Goal: Information Seeking & Learning: Learn about a topic

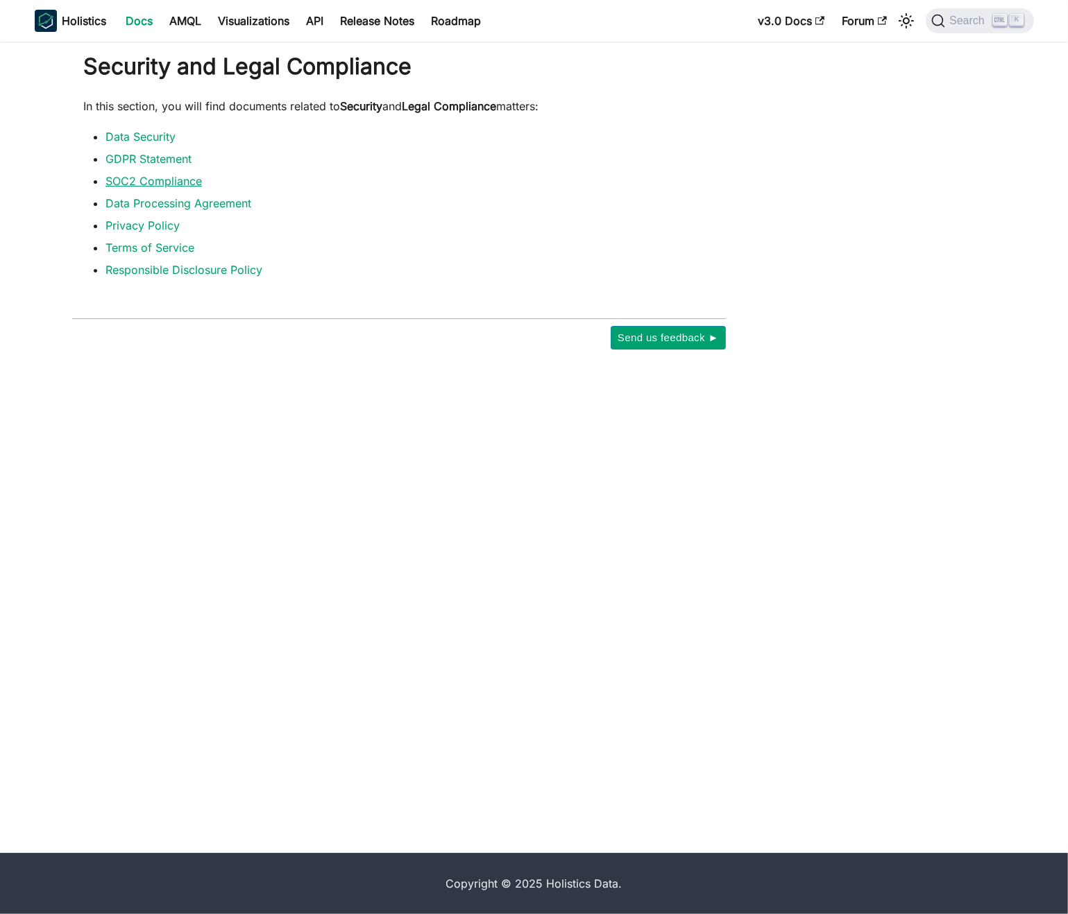
click at [168, 185] on link "SOC2 Compliance" at bounding box center [153, 181] width 96 height 14
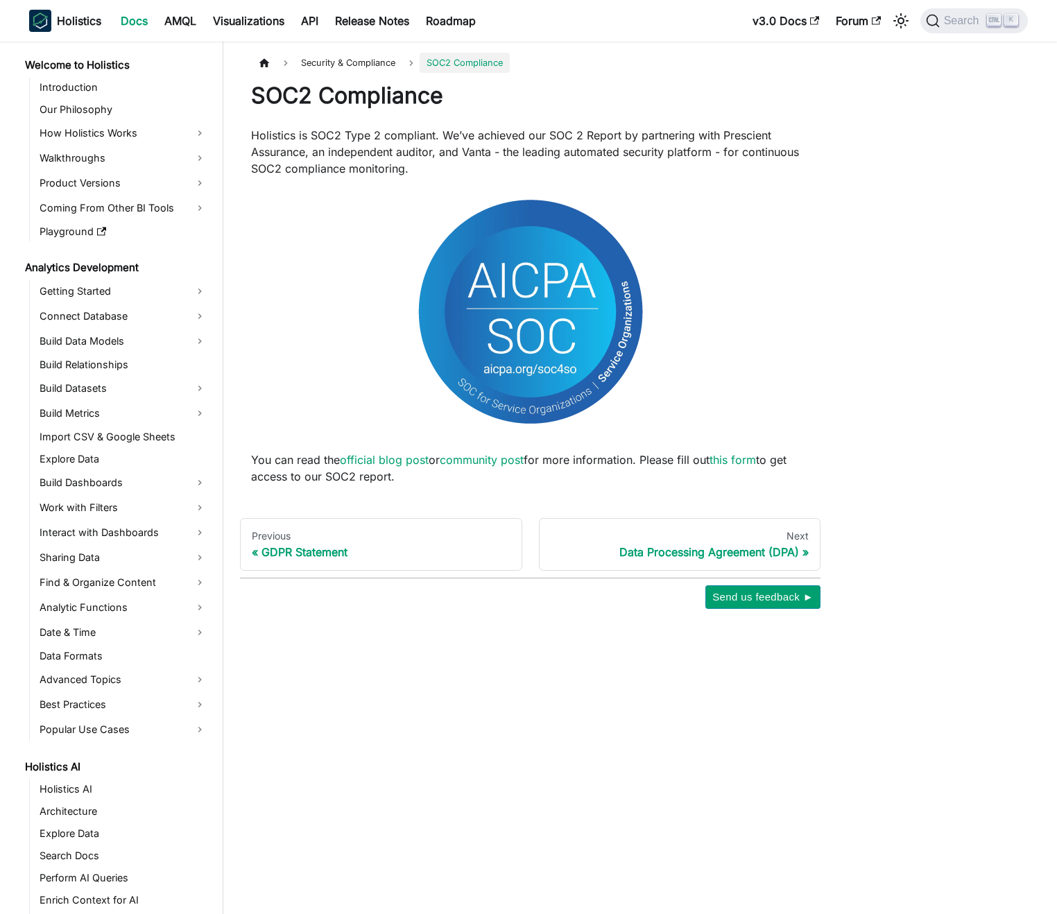
scroll to position [1055, 0]
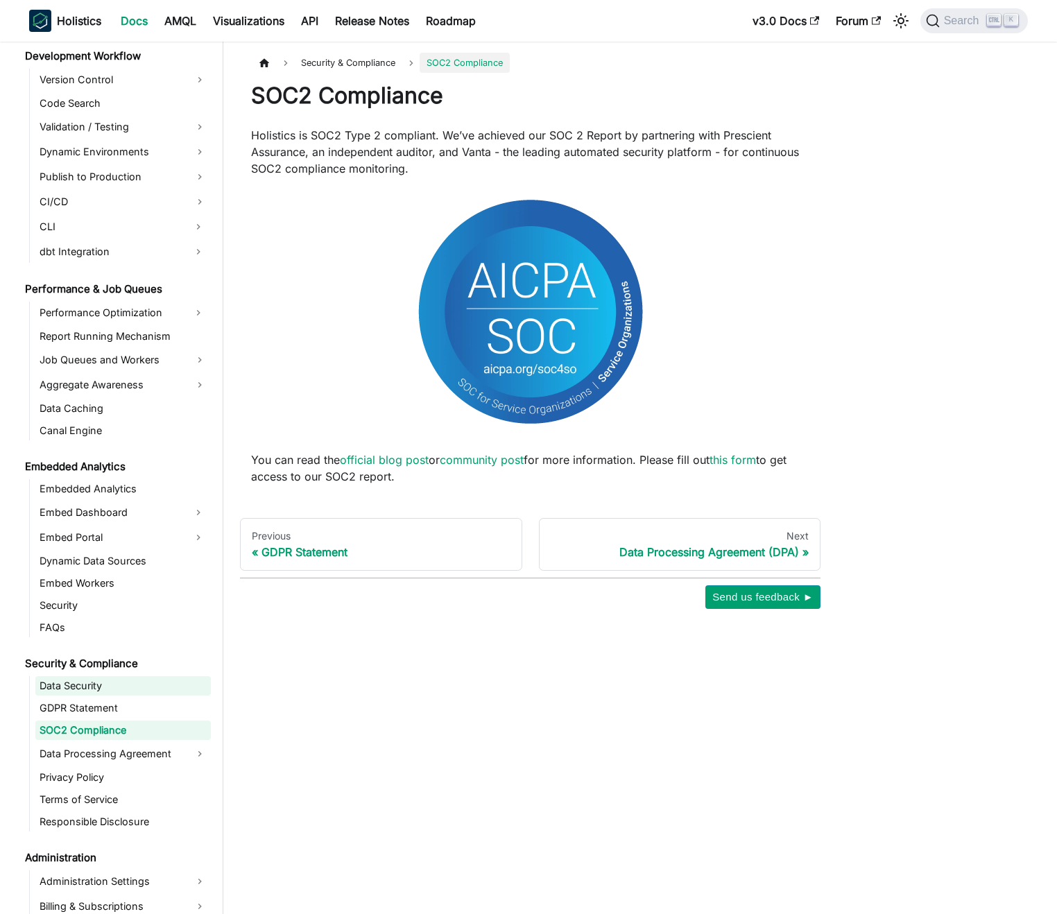
click at [91, 689] on link "Data Security" at bounding box center [123, 685] width 176 height 19
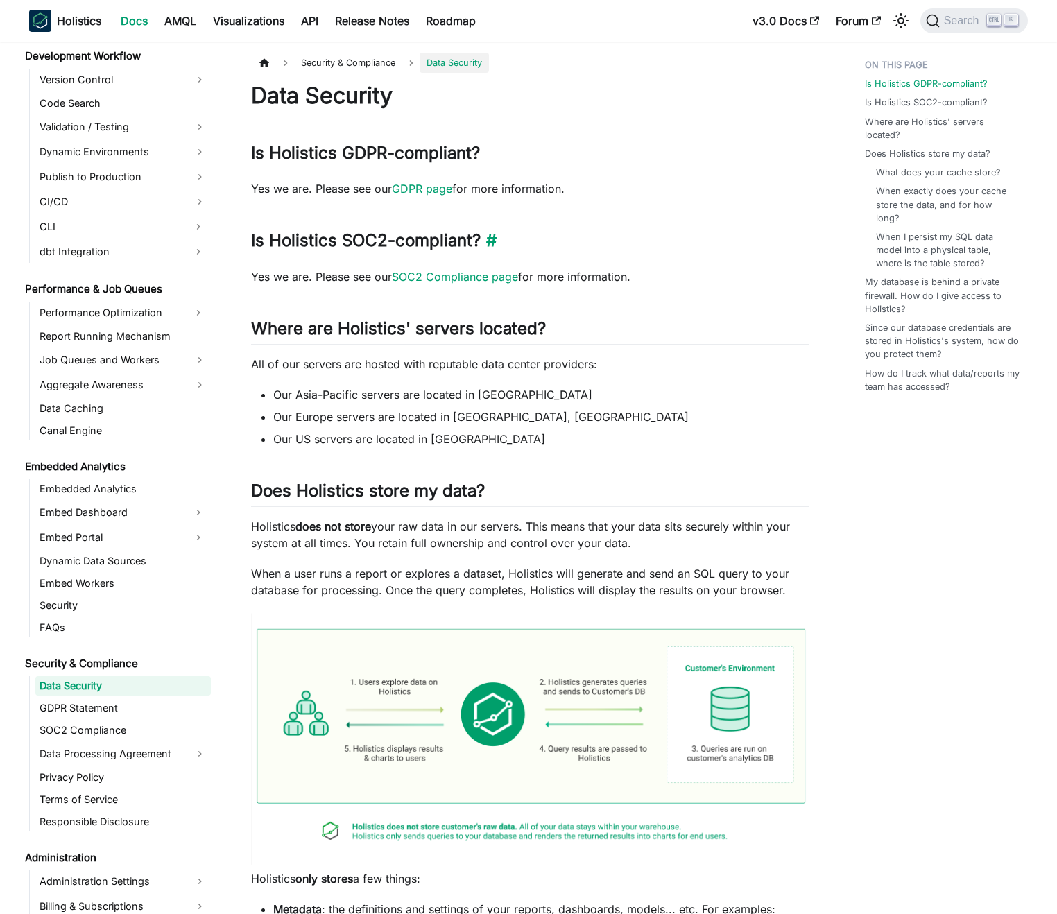
click at [361, 240] on h2 "Is Holistics SOC2-compliant? ​" at bounding box center [530, 243] width 558 height 26
copy h2 "SOC2"
click at [723, 334] on h2 "Where are Holistics' servers located? ​" at bounding box center [530, 331] width 558 height 26
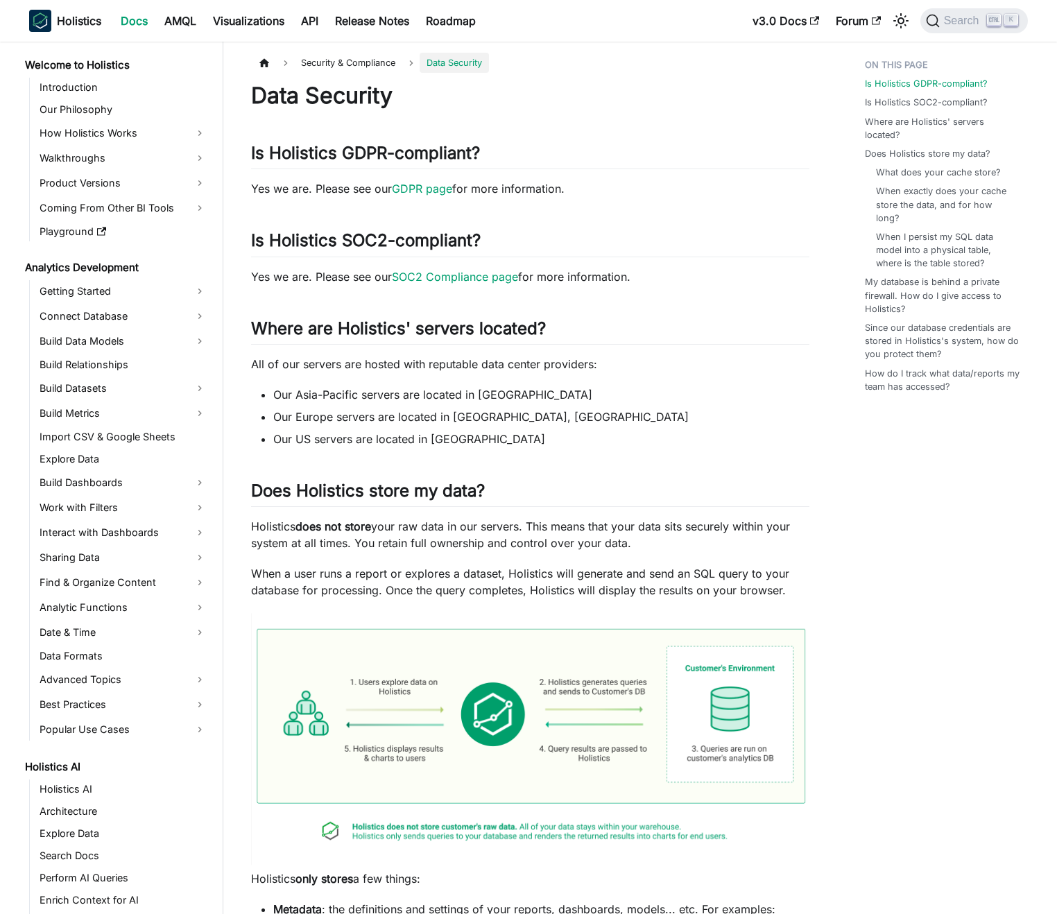
click at [139, 20] on link "Docs" at bounding box center [134, 21] width 44 height 22
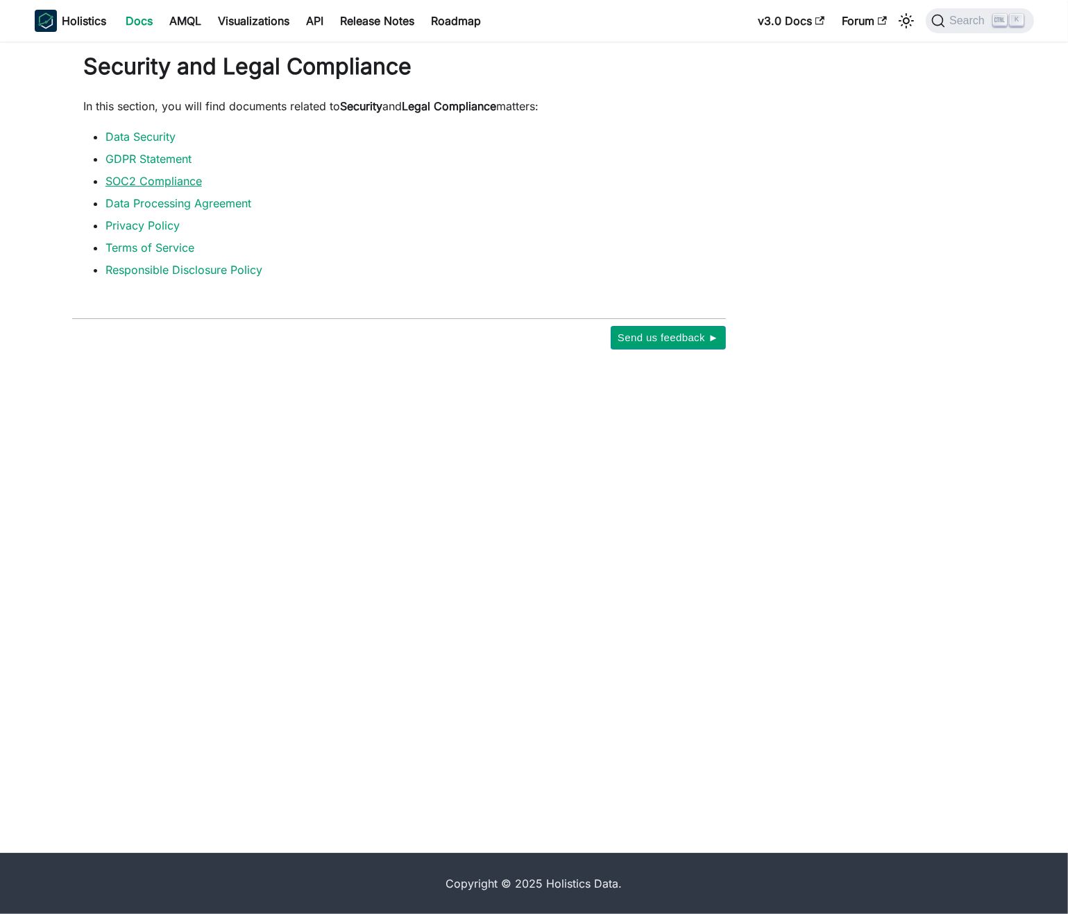
click at [171, 186] on link "SOC2 Compliance" at bounding box center [153, 181] width 96 height 14
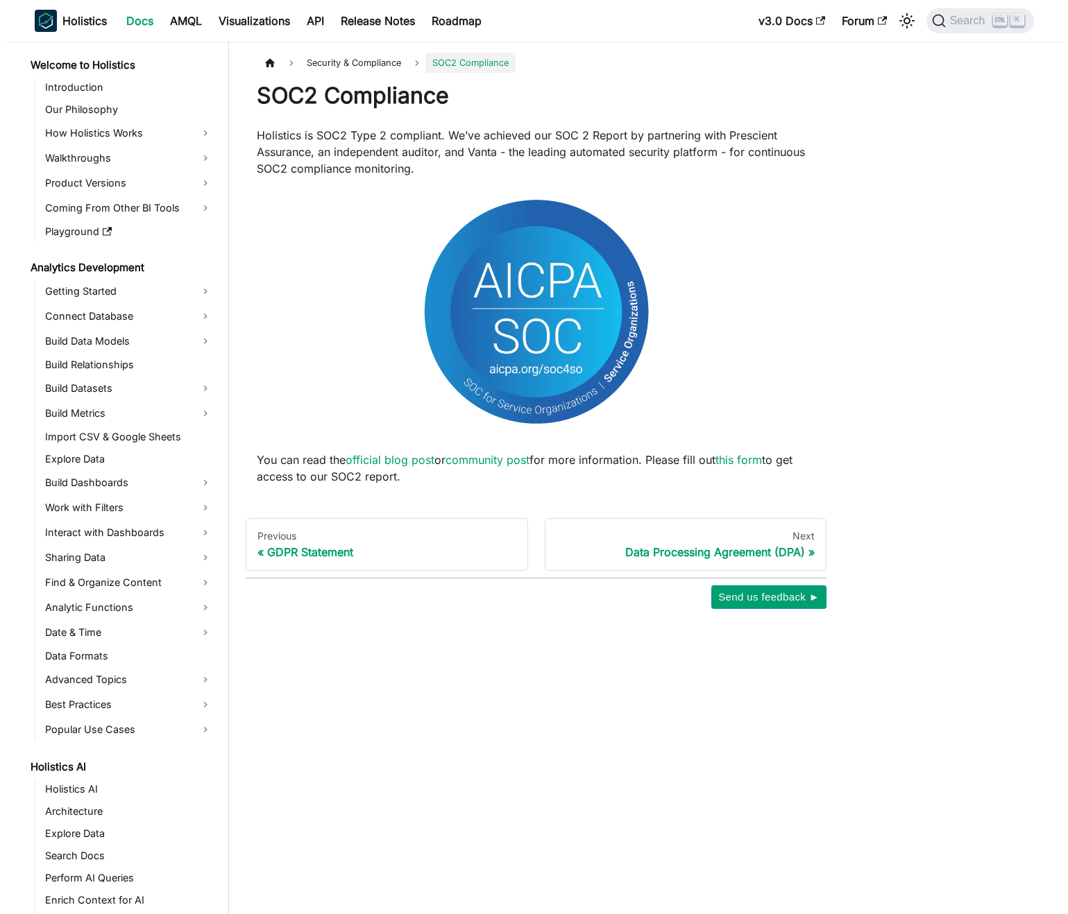
scroll to position [1055, 0]
